Goal: Task Accomplishment & Management: Manage account settings

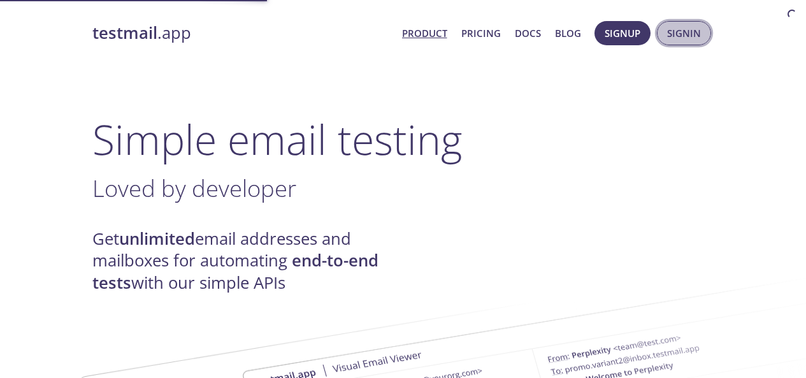
click at [686, 33] on span "Signin" at bounding box center [684, 33] width 34 height 17
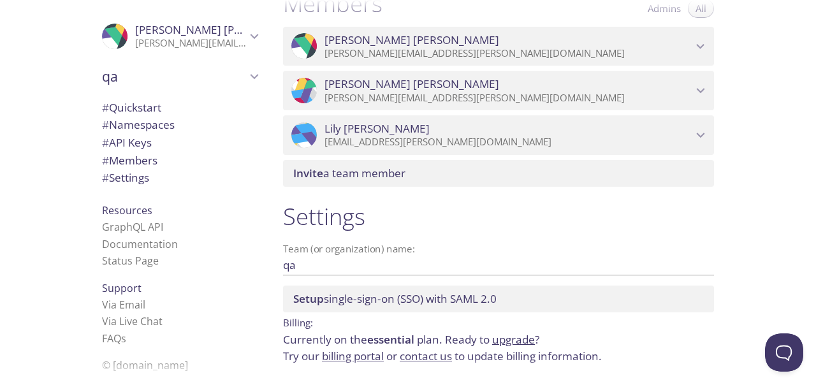
scroll to position [570, 0]
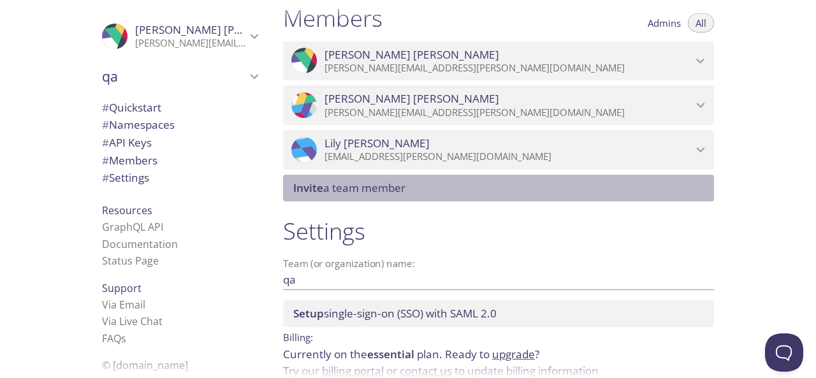
click at [356, 187] on span "Invite a team member" at bounding box center [349, 187] width 112 height 15
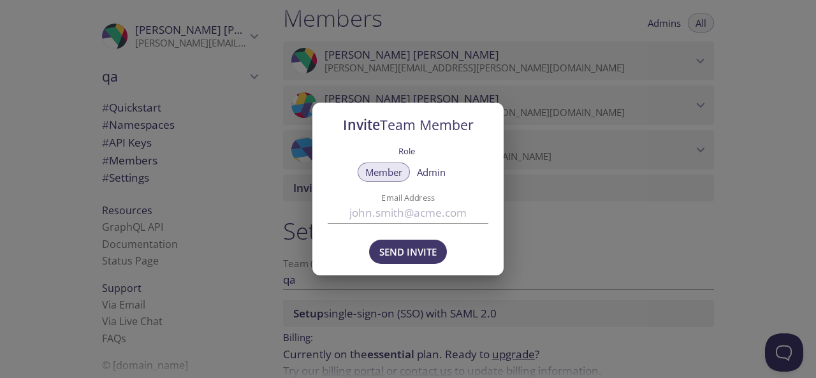
click at [388, 214] on input "Email Address" at bounding box center [408, 213] width 161 height 21
paste input "[PERSON_NAME][EMAIL_ADDRESS][DOMAIN_NAME]"
type input "[PERSON_NAME][EMAIL_ADDRESS][DOMAIN_NAME]"
click at [425, 172] on span "Admin" at bounding box center [431, 172] width 29 height 0
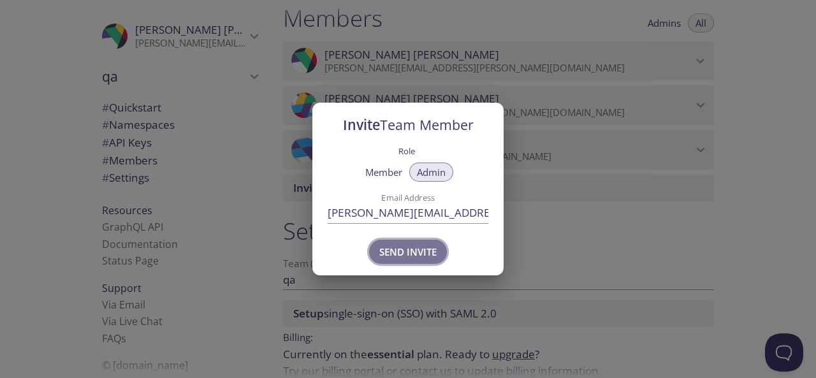
click at [405, 256] on span "Send Invite" at bounding box center [407, 252] width 57 height 17
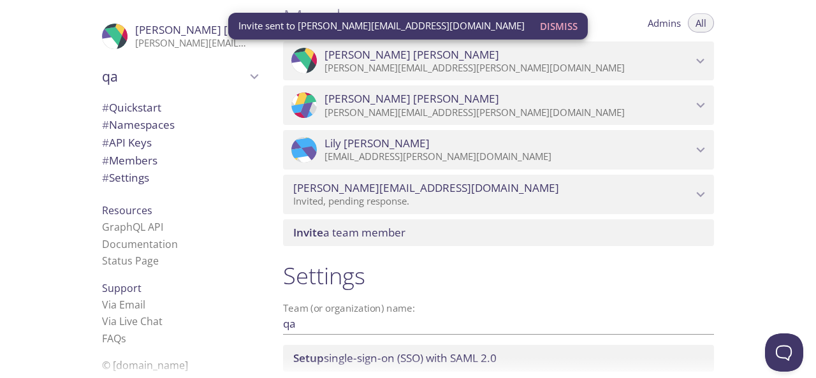
scroll to position [506, 0]
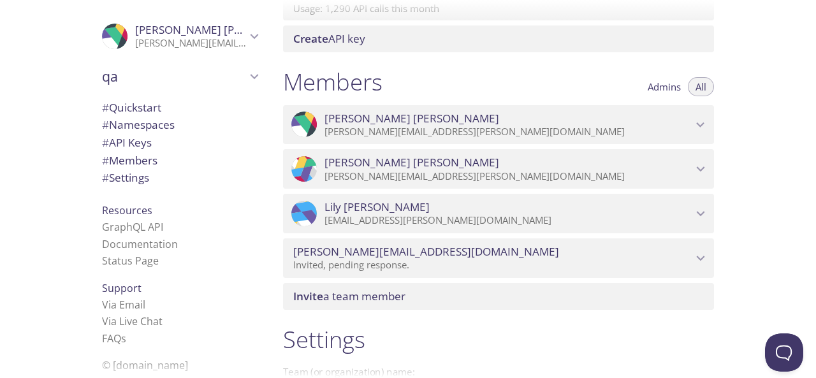
click at [704, 165] on icon "Dan Zieber" at bounding box center [700, 169] width 17 height 17
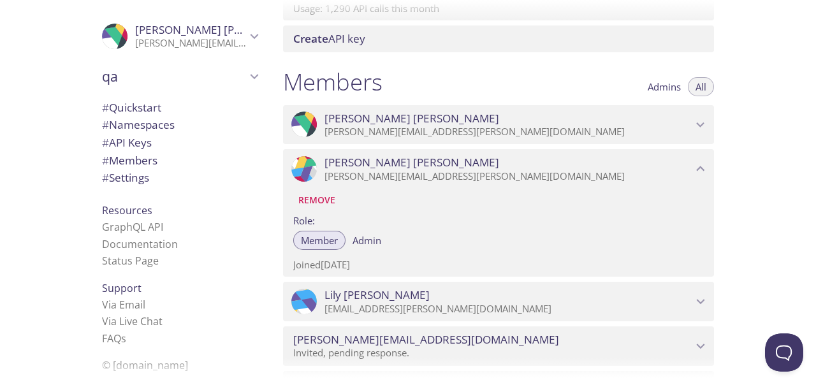
scroll to position [697, 0]
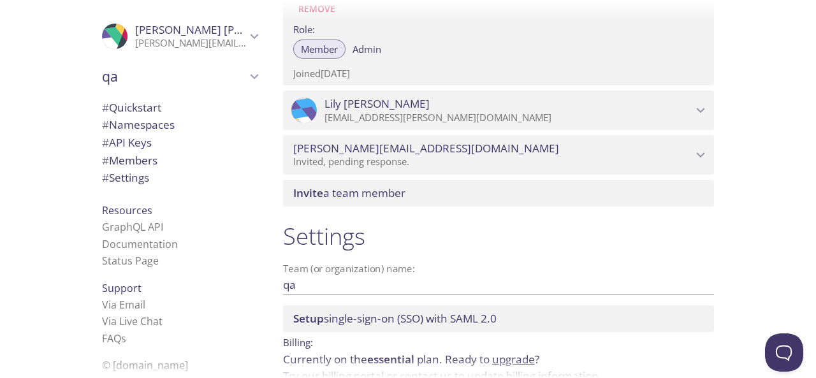
click at [527, 231] on h1 "Settings" at bounding box center [498, 236] width 431 height 29
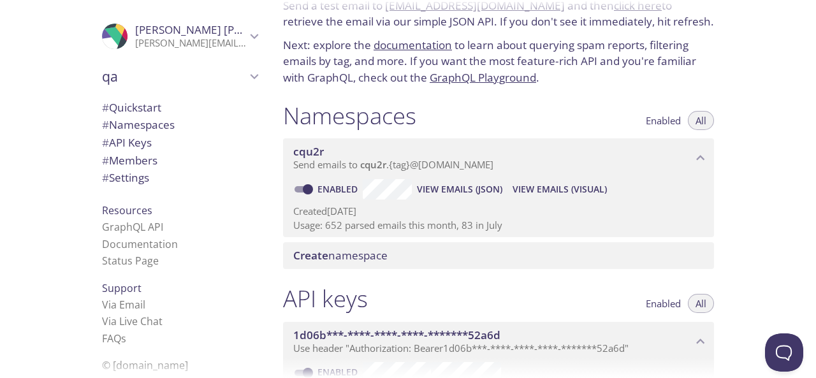
scroll to position [0, 0]
